Goal: Find specific page/section: Find specific page/section

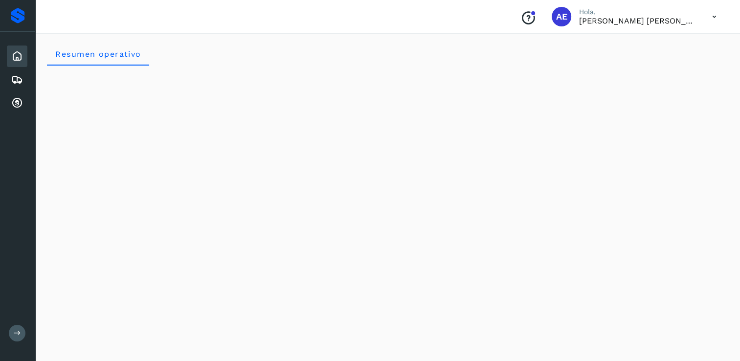
click at [710, 19] on icon at bounding box center [714, 17] width 20 height 20
click at [465, 25] on div at bounding box center [370, 180] width 740 height 361
click at [15, 79] on icon at bounding box center [17, 80] width 12 height 12
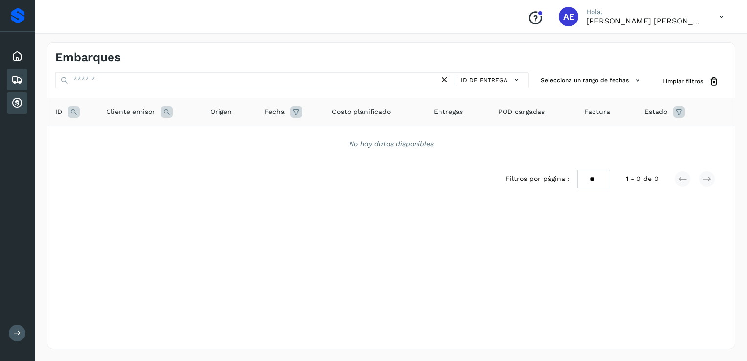
click at [14, 101] on icon at bounding box center [17, 103] width 12 height 12
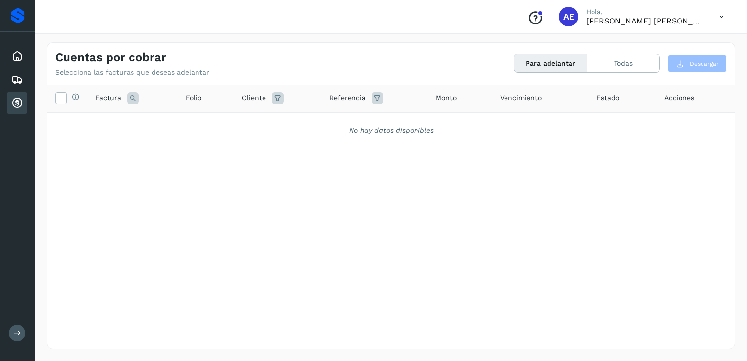
click at [344, 217] on div "Selecciona todas las facturas disponibles para adelanto Factura Folio Cliente R…" at bounding box center [390, 197] width 687 height 224
click at [632, 65] on button "Todas" at bounding box center [623, 63] width 72 height 18
